Goal: Task Accomplishment & Management: Manage account settings

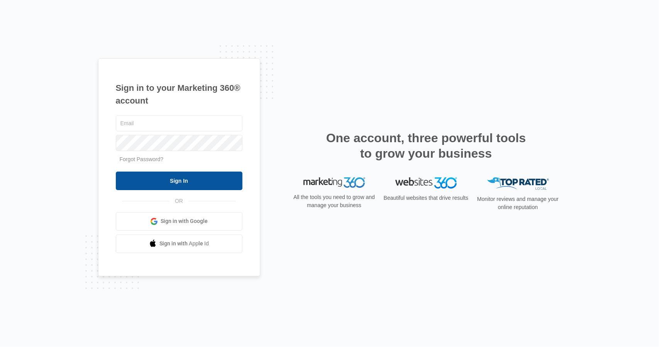
type input "[PERSON_NAME][EMAIL_ADDRESS][DOMAIN_NAME]"
click at [175, 179] on input "Sign In" at bounding box center [179, 180] width 127 height 19
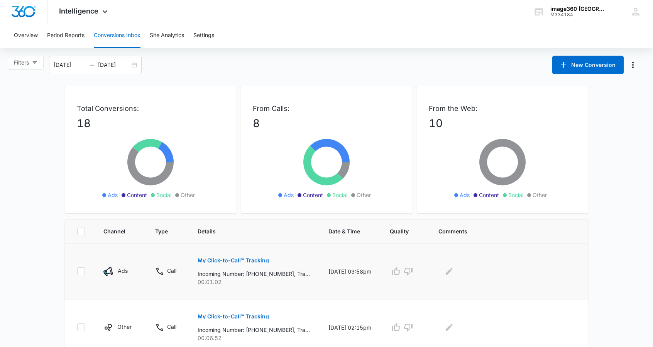
click at [227, 258] on p "My Click-to-Call™ Tracking" at bounding box center [233, 260] width 71 height 5
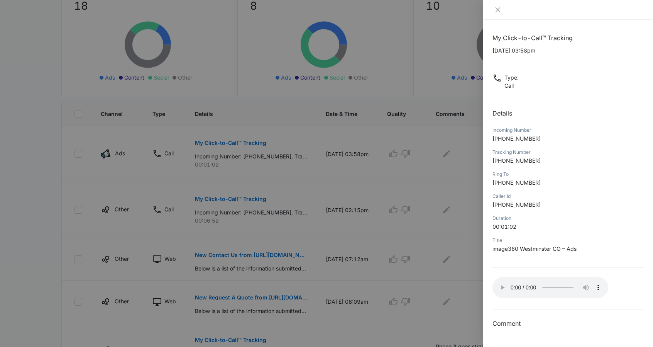
scroll to position [118, 0]
click at [495, 6] on button "Close" at bounding box center [498, 9] width 11 height 7
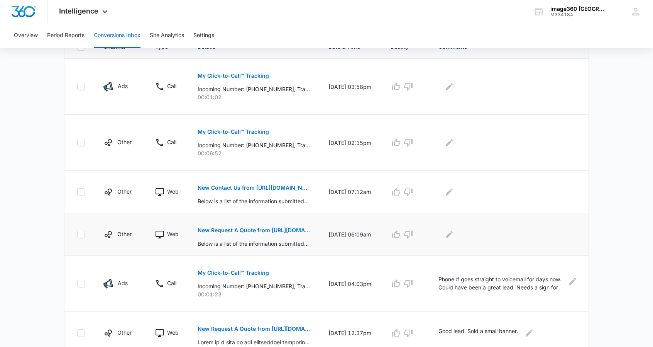
scroll to position [181, 0]
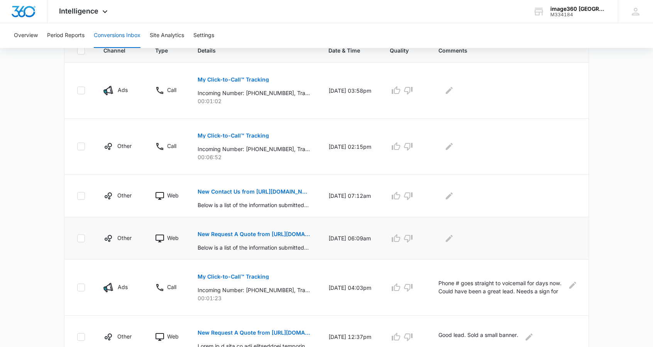
click at [284, 231] on p "New Request A Quote from [URL][DOMAIN_NAME]" at bounding box center [254, 233] width 112 height 5
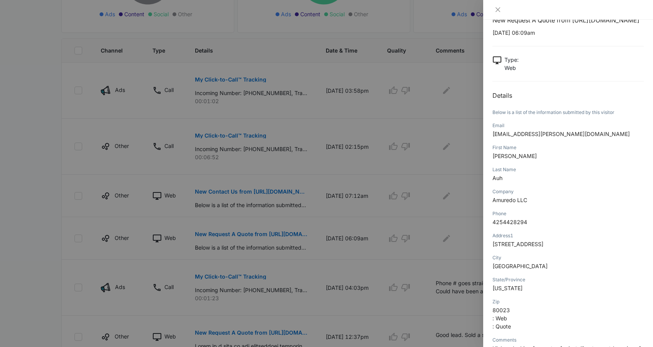
scroll to position [18, 0]
click at [499, 12] on icon "close" at bounding box center [498, 10] width 6 height 6
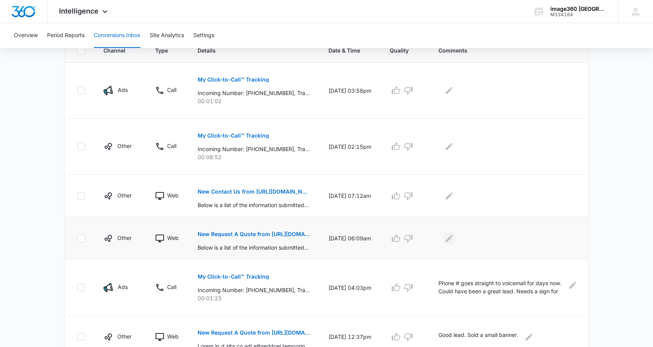
click at [453, 239] on icon "Edit Comments" at bounding box center [449, 238] width 9 height 9
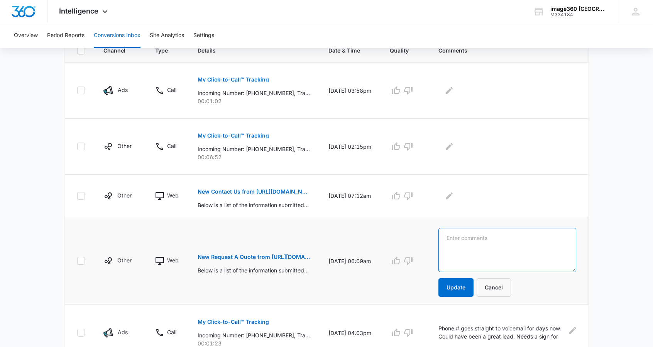
click at [453, 239] on textarea at bounding box center [508, 250] width 138 height 44
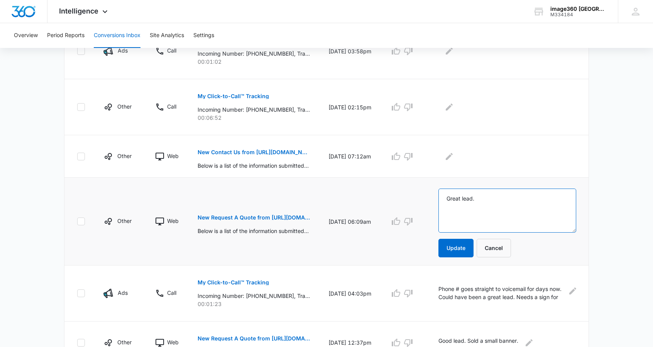
scroll to position [219, 0]
click at [533, 198] on textarea "Great lead. From our GBP page. Exterior and Interior Signs, plus wall wrap." at bounding box center [508, 211] width 138 height 44
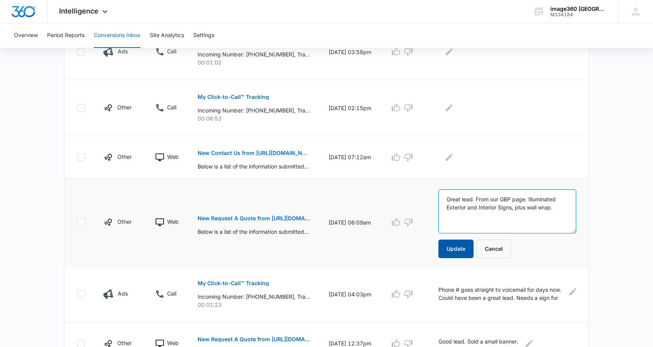
type textarea "Great lead. From our GBP page. Illuminated Exterior and Interior Signs, plus wa…"
click at [463, 243] on button "Update" at bounding box center [456, 248] width 35 height 19
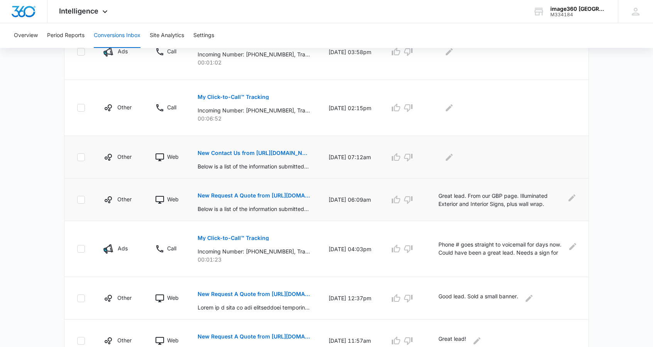
click at [284, 152] on p "New Contact Us from [URL][DOMAIN_NAME]" at bounding box center [254, 152] width 112 height 5
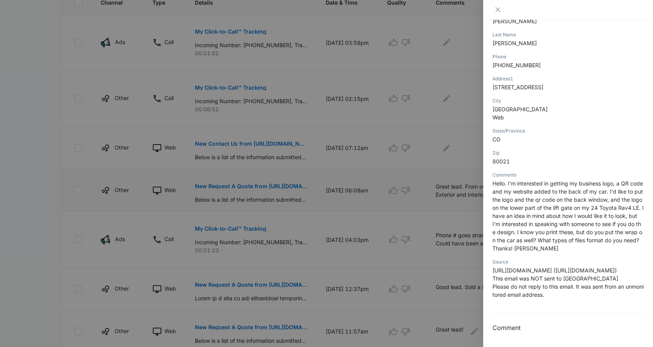
scroll to position [0, 0]
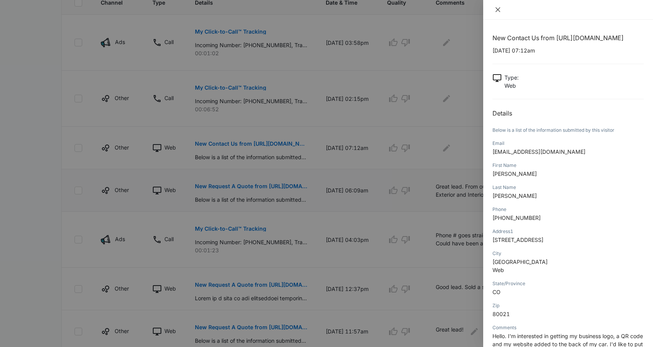
click at [496, 9] on icon "close" at bounding box center [498, 10] width 6 height 6
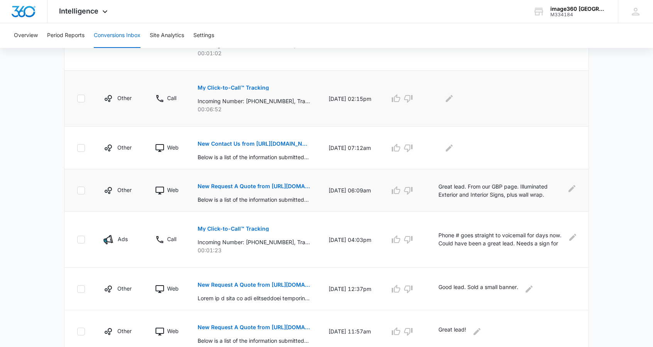
click at [237, 86] on p "My Click-to-Call™ Tracking" at bounding box center [233, 87] width 71 height 5
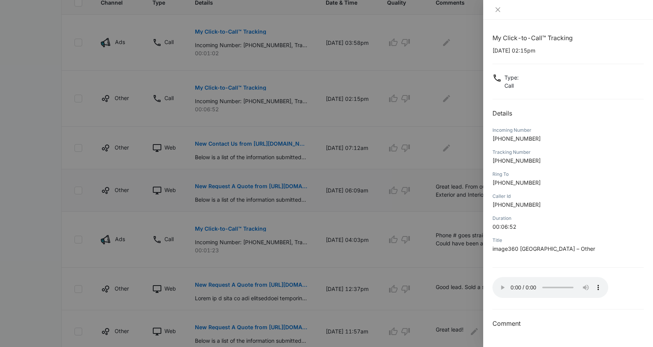
click at [550, 288] on div "My Click-to-Call™ Tracking [DATE] 02:15pm Type : Call Details Incoming Number […" at bounding box center [568, 180] width 151 height 295
click at [498, 7] on icon "close" at bounding box center [498, 10] width 6 height 6
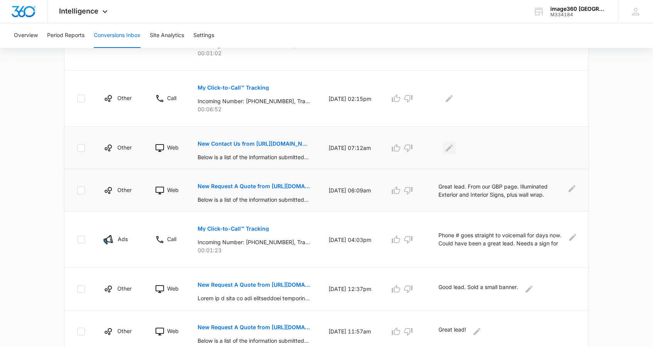
click at [454, 147] on icon "Edit Comments" at bounding box center [449, 147] width 9 height 9
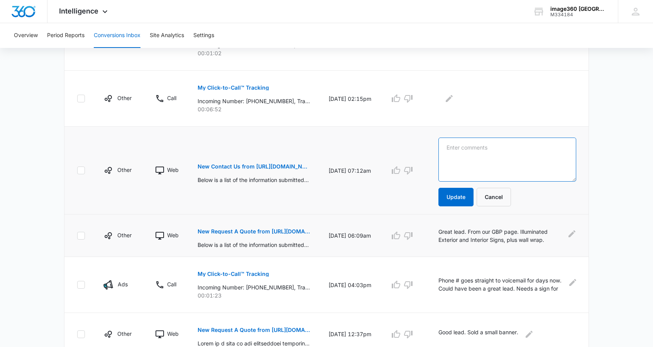
click at [454, 147] on textarea at bounding box center [508, 159] width 138 height 44
type textarea "L"
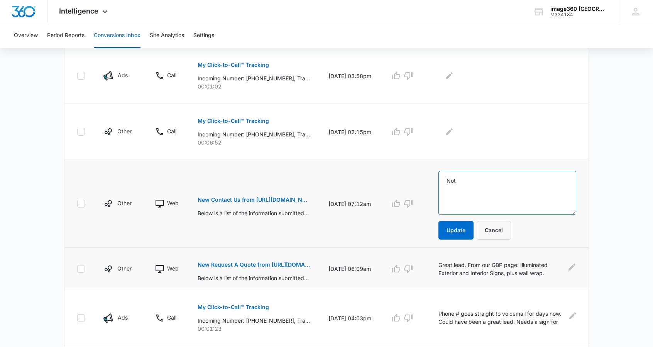
scroll to position [195, 0]
type textarea "Not"
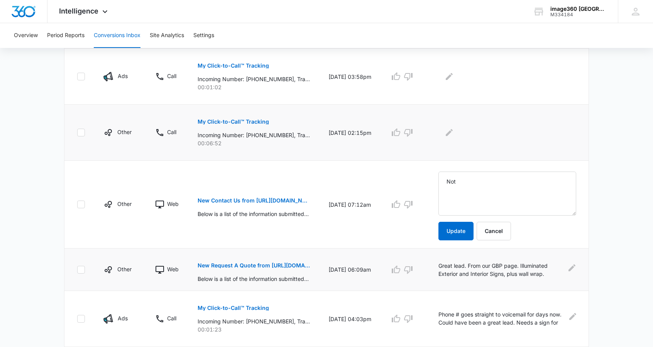
click at [469, 127] on div at bounding box center [508, 132] width 138 height 12
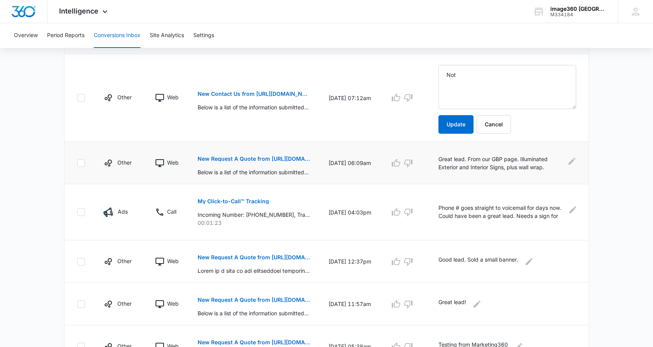
scroll to position [301, 0]
click at [494, 124] on button "Cancel" at bounding box center [494, 124] width 34 height 19
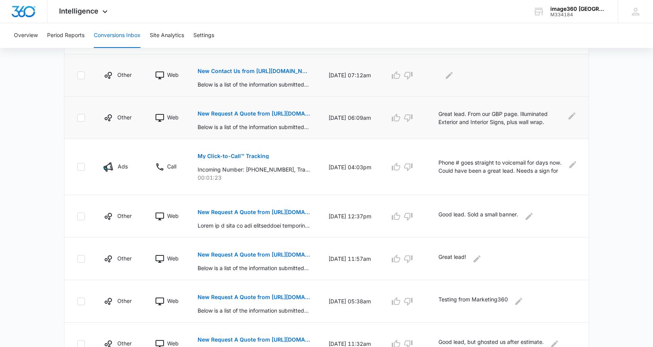
click at [252, 69] on p "New Contact Us from [URL][DOMAIN_NAME]" at bounding box center [254, 70] width 112 height 5
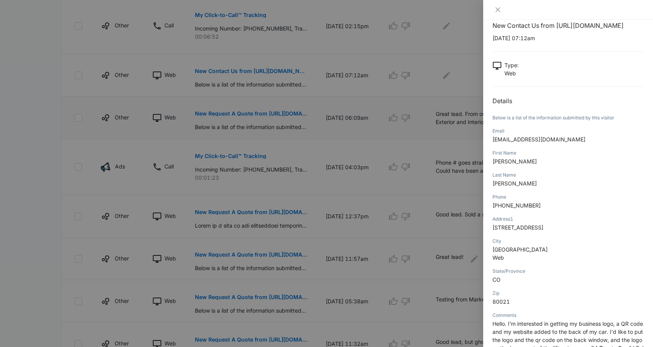
scroll to position [0, 0]
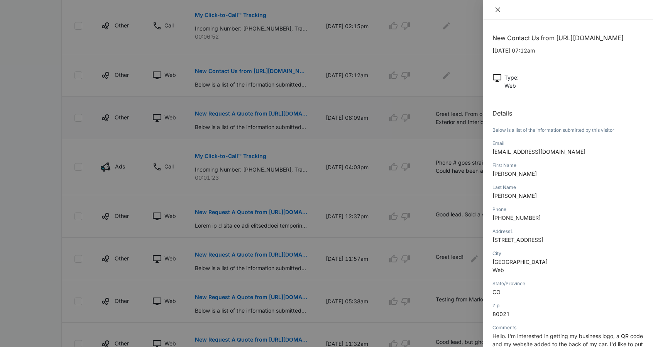
click at [496, 13] on button "Close" at bounding box center [498, 9] width 11 height 7
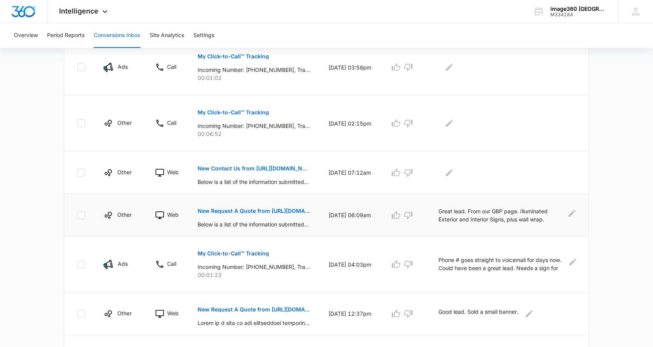
scroll to position [202, 0]
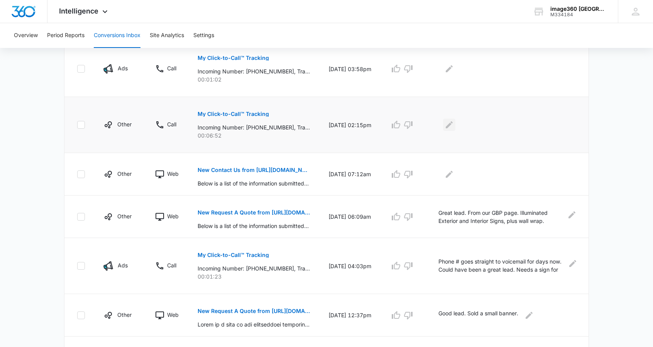
click at [447, 126] on button "Edit Comments" at bounding box center [449, 125] width 12 height 12
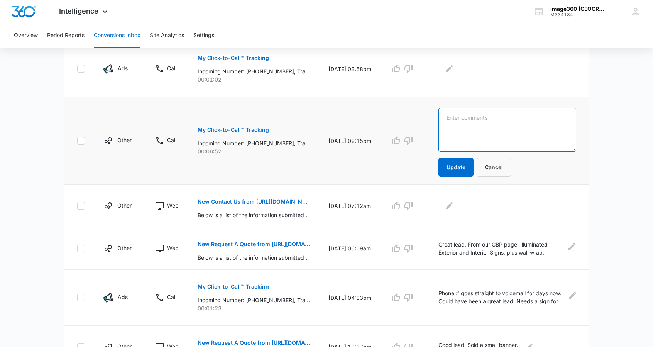
click at [457, 119] on textarea at bounding box center [508, 130] width 138 height 44
type textarea "Not a good lead. Looking to sell us logistic services."
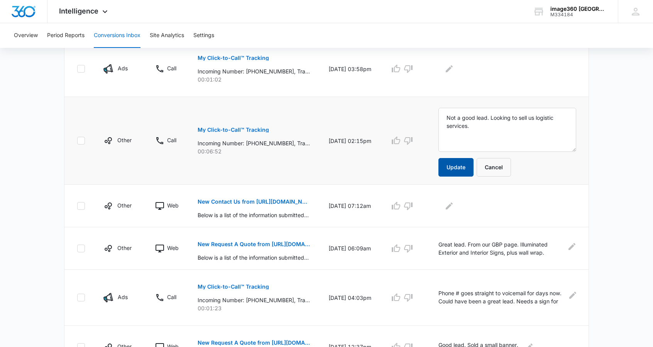
click at [468, 164] on button "Update" at bounding box center [456, 167] width 35 height 19
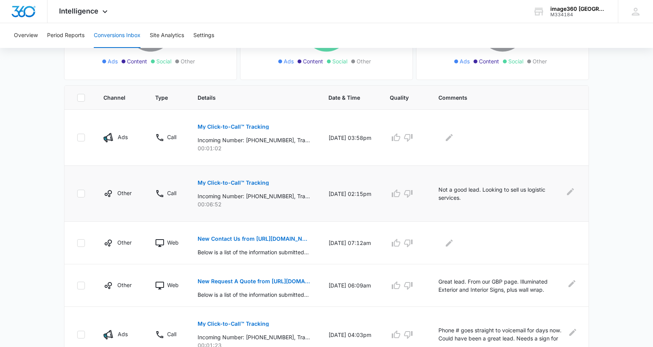
scroll to position [125, 0]
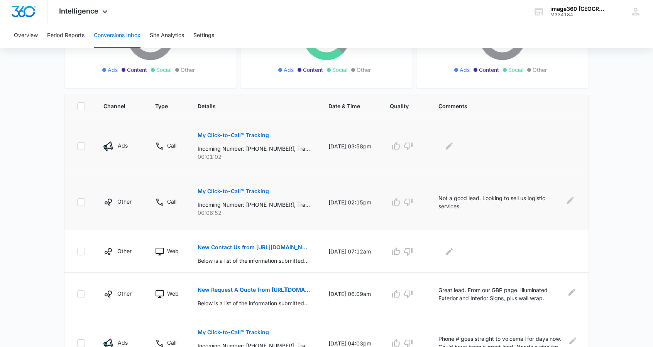
click at [229, 135] on p "My Click-to-Call™ Tracking" at bounding box center [233, 134] width 71 height 5
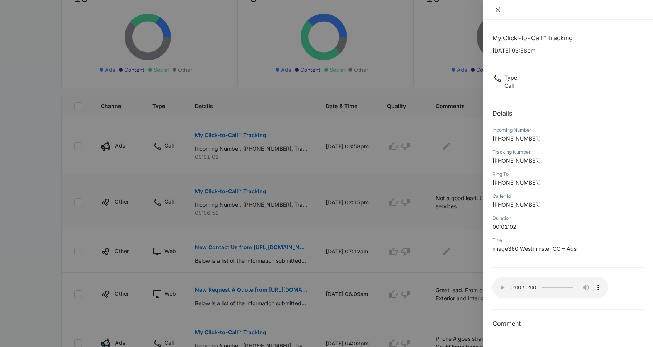
click at [497, 8] on icon "close" at bounding box center [498, 10] width 6 height 6
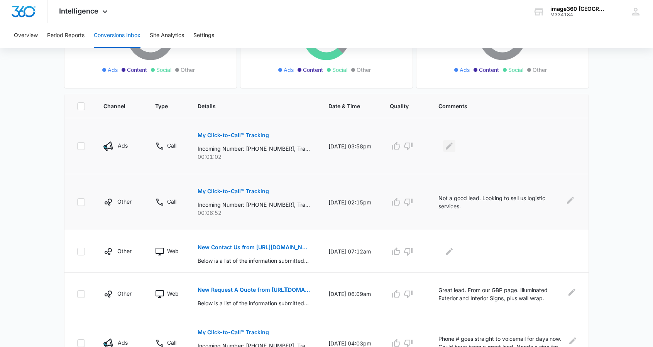
click at [452, 146] on icon "Edit Comments" at bounding box center [449, 145] width 7 height 7
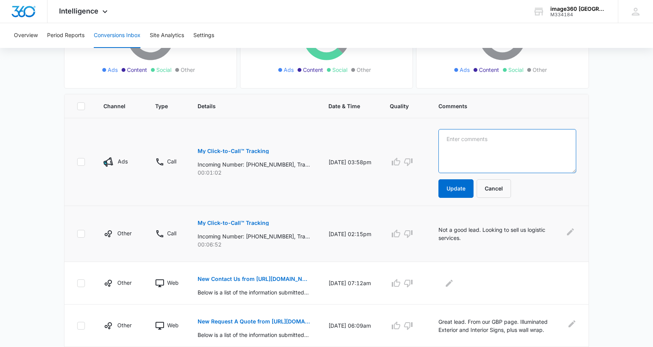
click at [452, 146] on textarea at bounding box center [508, 151] width 138 height 44
type textarea "Not a good lead. Maybe looking for another company?"
click at [458, 193] on button "Update" at bounding box center [456, 188] width 35 height 19
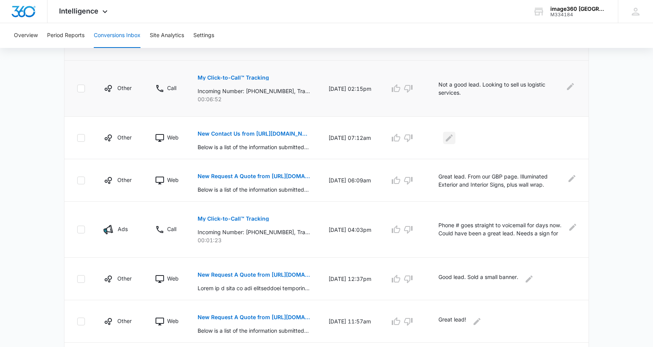
scroll to position [239, 0]
click at [449, 135] on icon "Edit Comments" at bounding box center [449, 136] width 9 height 9
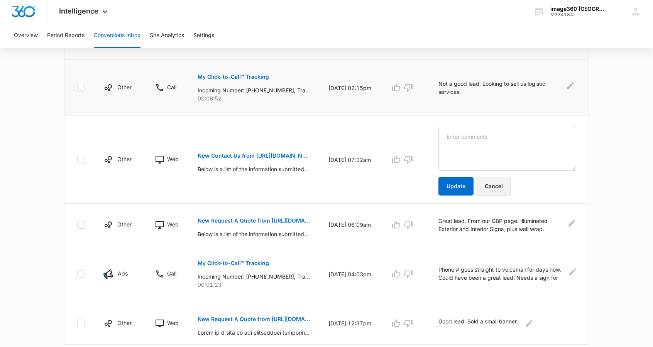
click at [488, 181] on button "Cancel" at bounding box center [494, 186] width 34 height 19
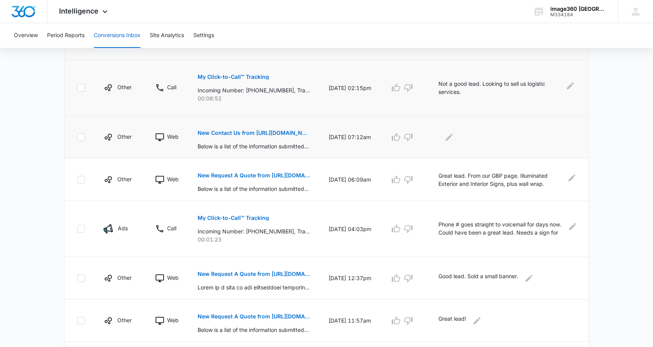
click at [276, 126] on button "New Contact Us from [URL][DOMAIN_NAME]" at bounding box center [254, 133] width 112 height 19
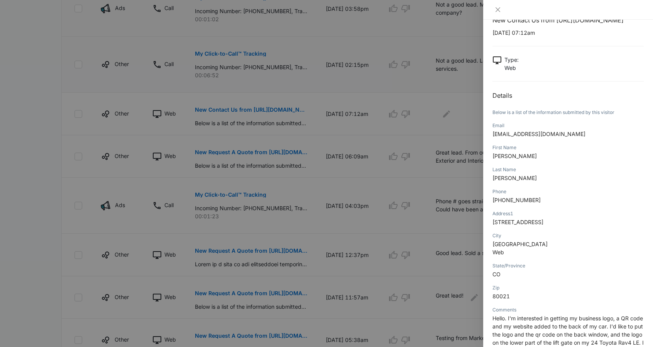
scroll to position [0, 0]
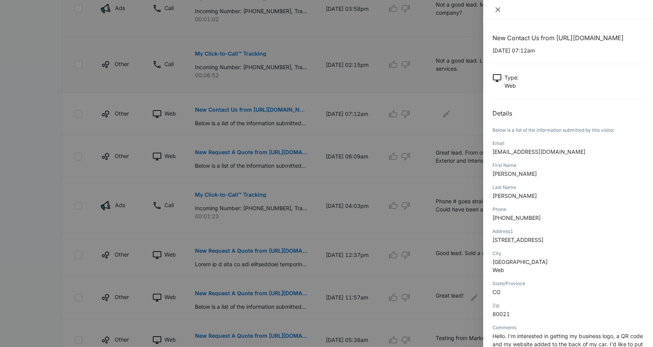
click at [495, 8] on icon "close" at bounding box center [498, 10] width 6 height 6
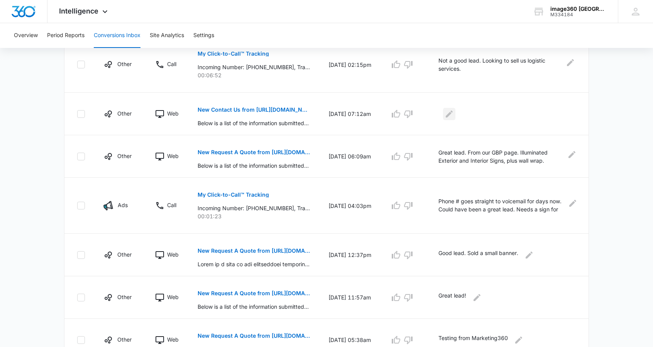
click at [452, 112] on icon "Edit Comments" at bounding box center [449, 113] width 7 height 7
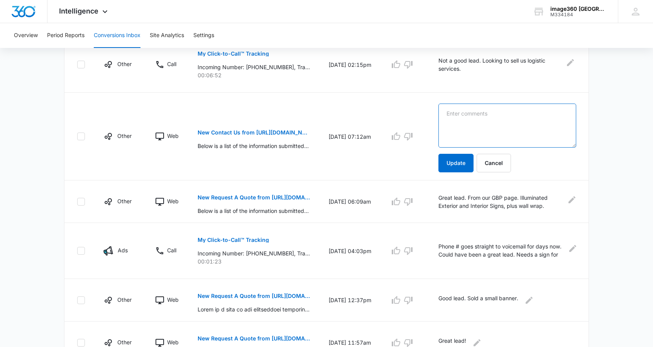
click at [452, 113] on textarea at bounding box center [508, 125] width 138 height 44
type textarea "Good lead. From organic search. Corporate?"
click at [458, 159] on button "Update" at bounding box center [456, 163] width 35 height 19
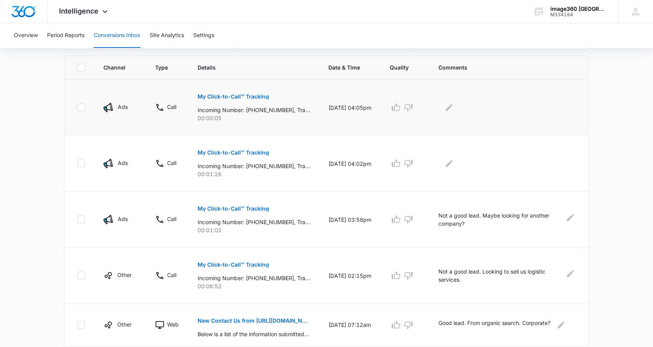
scroll to position [166, 0]
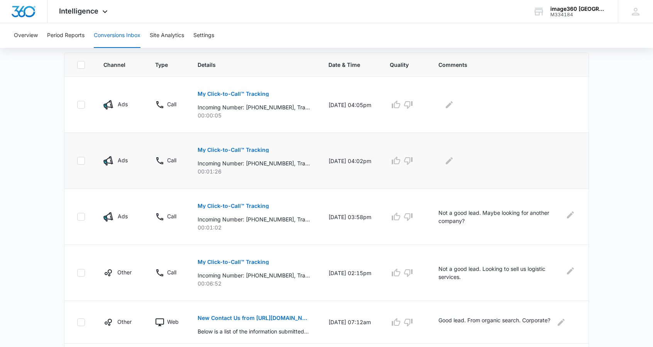
click at [261, 145] on button "My Click-to-Call™ Tracking" at bounding box center [233, 150] width 71 height 19
click at [261, 147] on p "My Click-to-Call™ Tracking" at bounding box center [233, 149] width 71 height 5
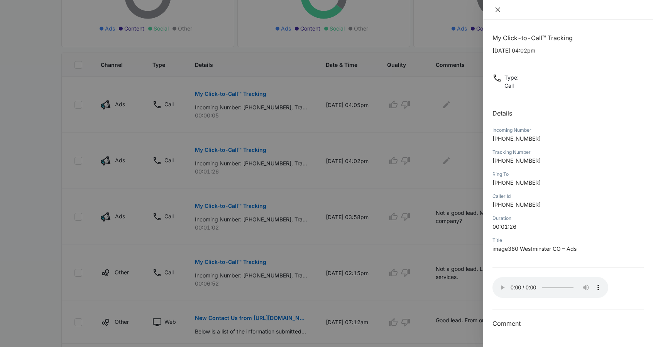
click at [496, 12] on icon "close" at bounding box center [498, 10] width 6 height 6
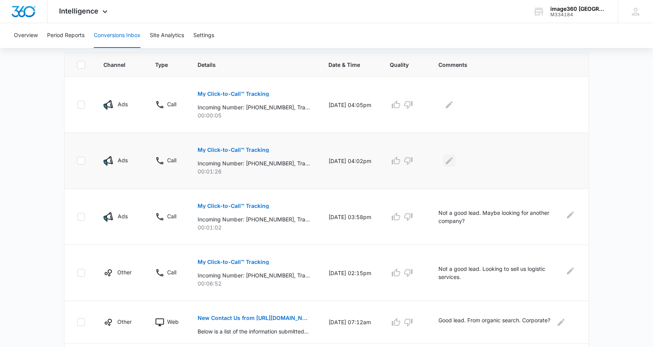
click at [454, 161] on icon "Edit Comments" at bounding box center [449, 160] width 9 height 9
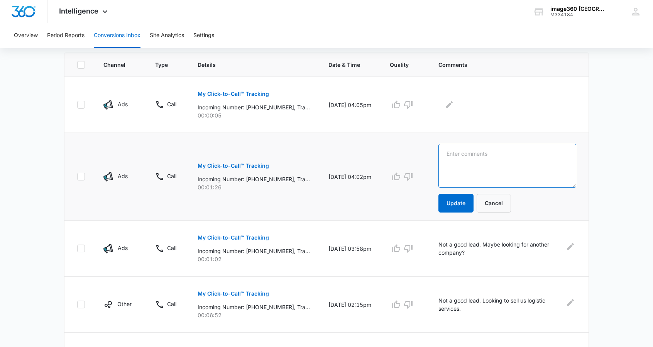
click at [459, 159] on textarea at bounding box center [508, 166] width 138 height 44
drag, startPoint x: 538, startPoint y: 152, endPoint x: 510, endPoint y: 164, distance: 29.9
click at [510, 164] on textarea "Not a good lead. Thinks we are Safelite Glass Compnay" at bounding box center [508, 166] width 138 height 44
type textarea "Not a good lead. Thinks we are Safelite Glass Company"
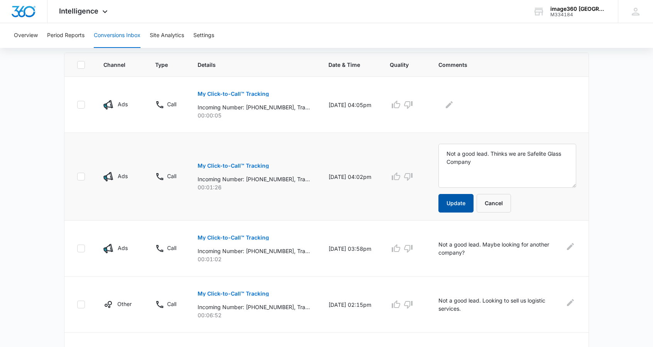
click at [456, 205] on button "Update" at bounding box center [456, 203] width 35 height 19
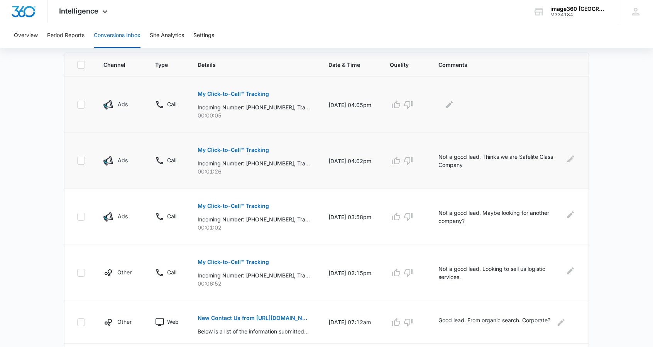
click at [232, 91] on p "My Click-to-Call™ Tracking" at bounding box center [233, 93] width 71 height 5
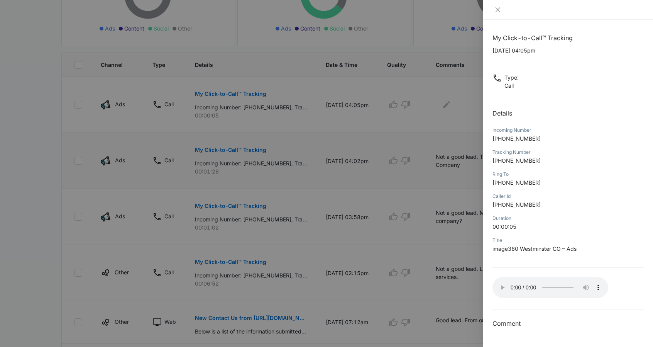
click at [330, 150] on div at bounding box center [326, 173] width 653 height 347
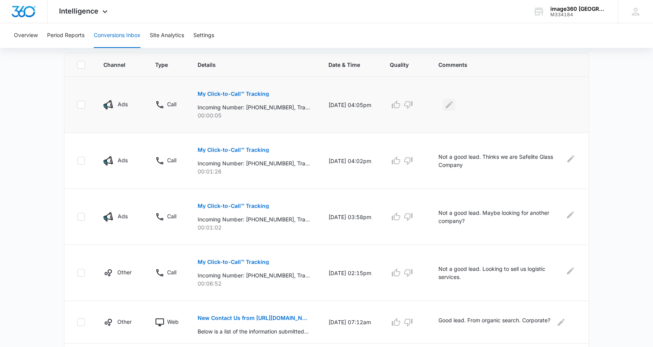
click at [453, 100] on icon "Edit Comments" at bounding box center [449, 104] width 9 height 9
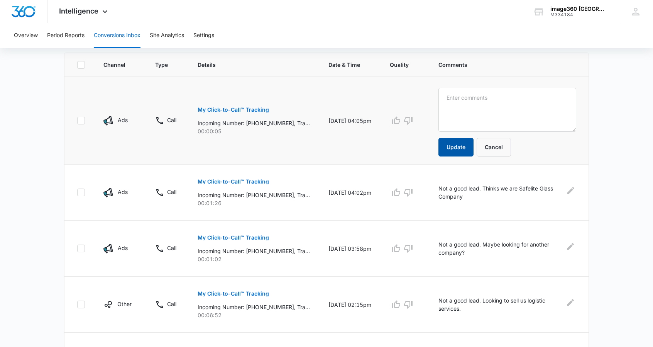
click at [456, 146] on button "Update" at bounding box center [456, 147] width 35 height 19
click at [468, 96] on textarea at bounding box center [508, 110] width 138 height 44
type textarea "3 Seco"
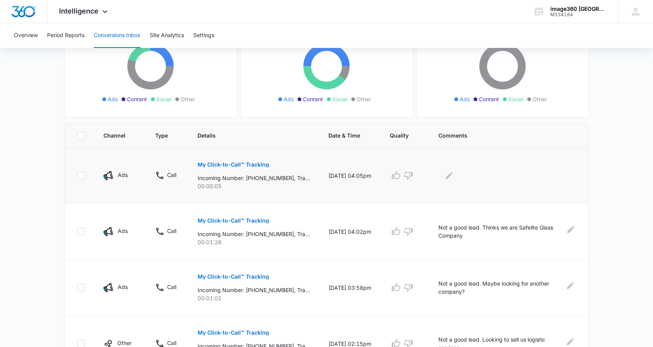
scroll to position [94, 0]
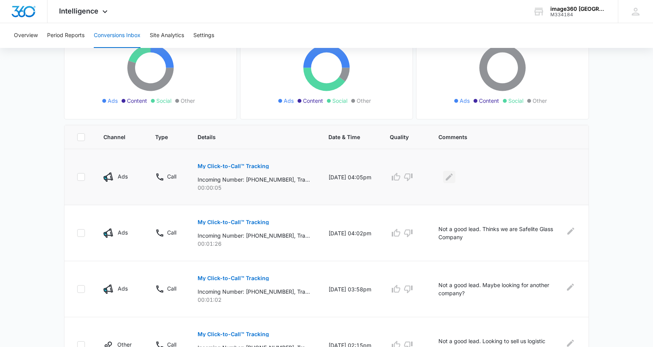
click at [453, 175] on icon "Edit Comments" at bounding box center [449, 176] width 7 height 7
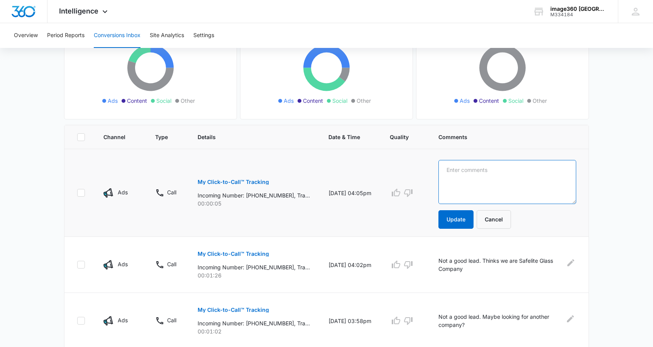
click at [457, 172] on textarea at bounding box center [508, 182] width 138 height 44
type textarea "3 Second hangup call."
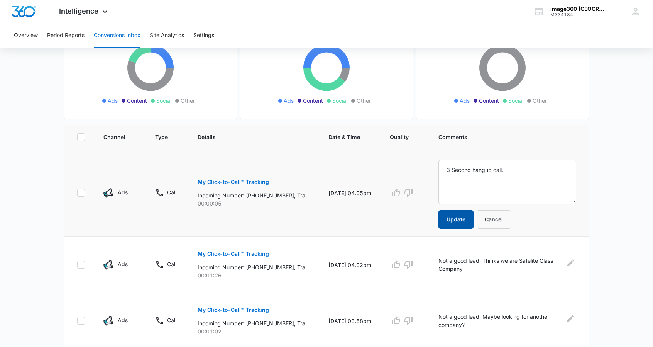
click at [458, 215] on button "Update" at bounding box center [456, 219] width 35 height 19
